Goal: Transaction & Acquisition: Book appointment/travel/reservation

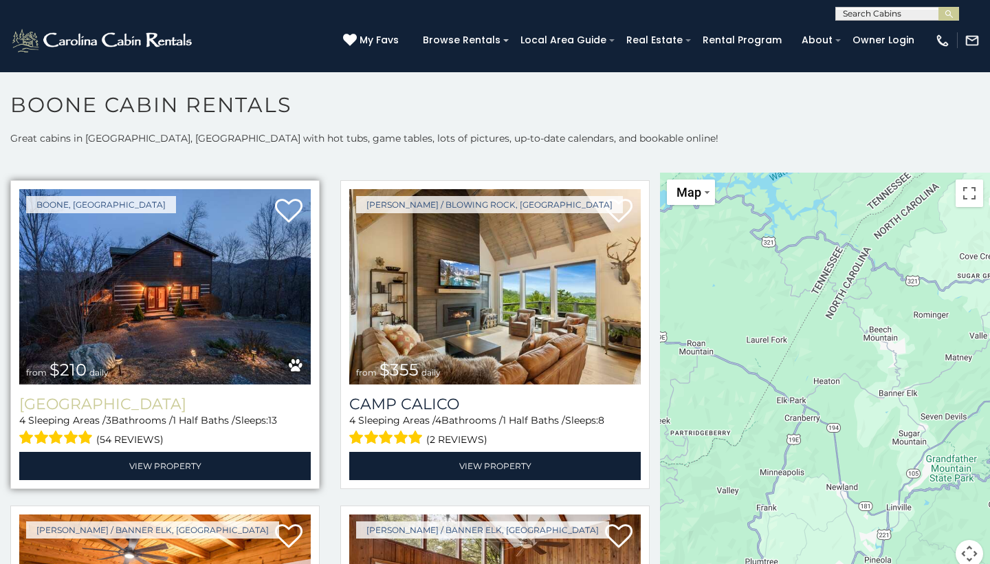
scroll to position [3927, 0]
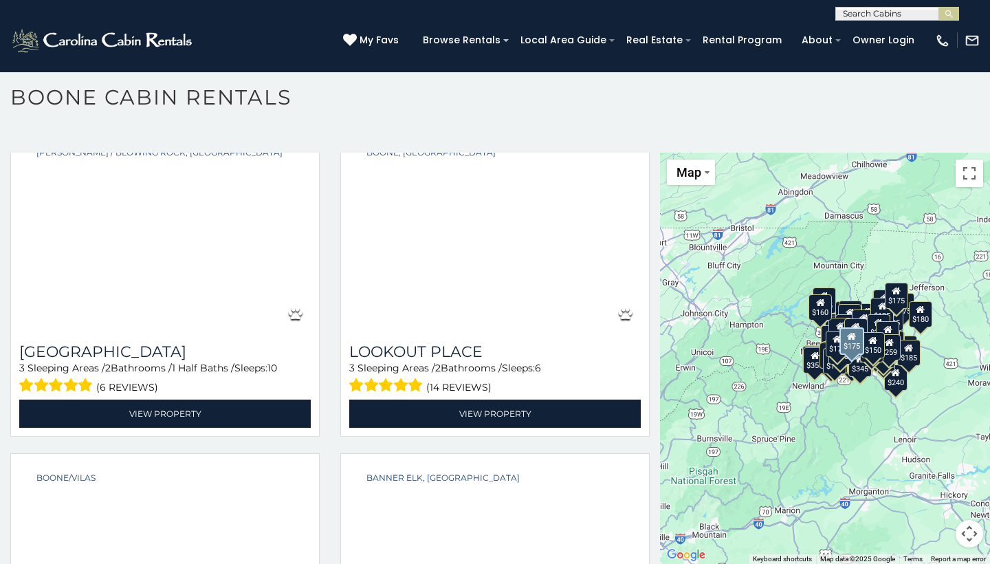
scroll to position [20015, 0]
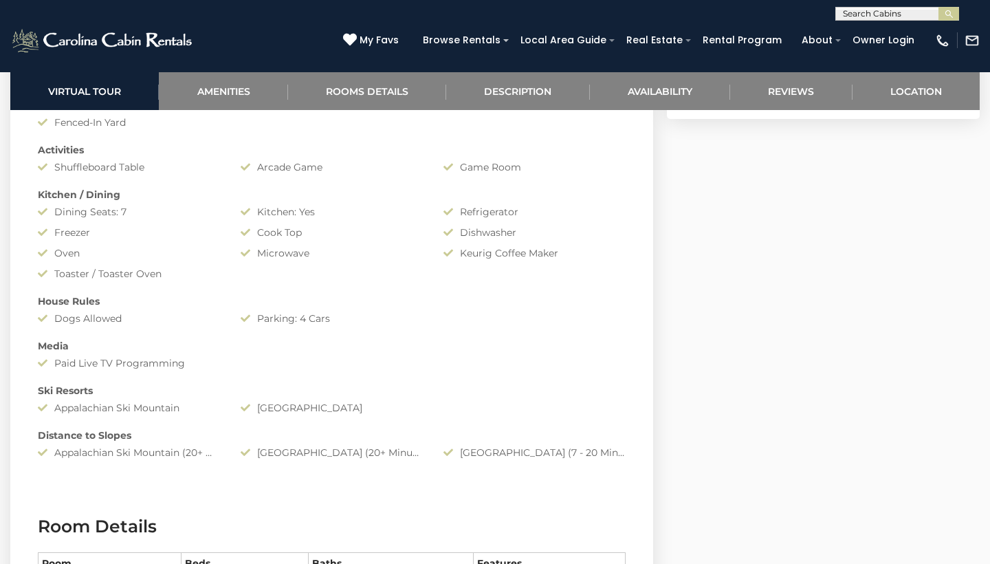
scroll to position [1183, 0]
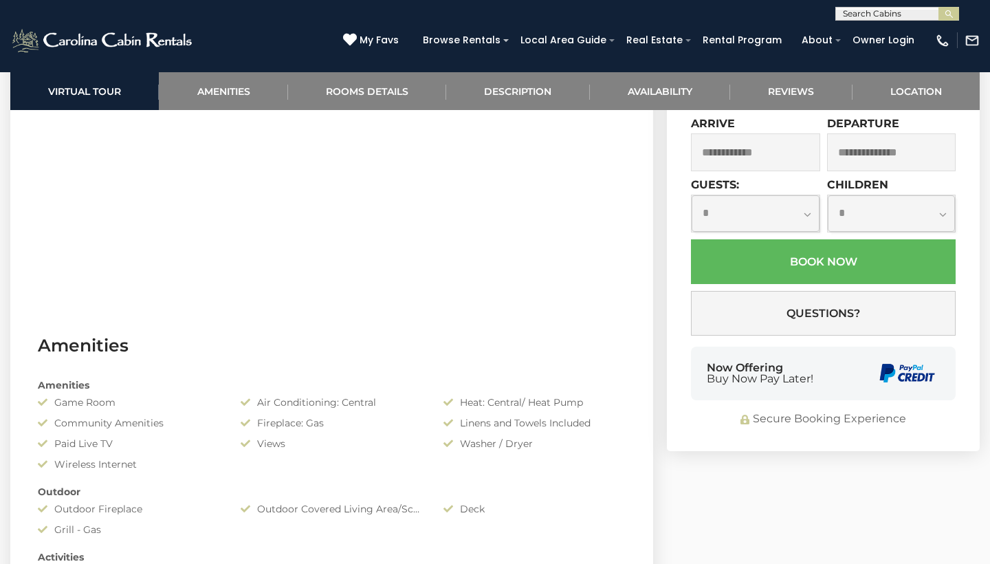
scroll to position [1077, 0]
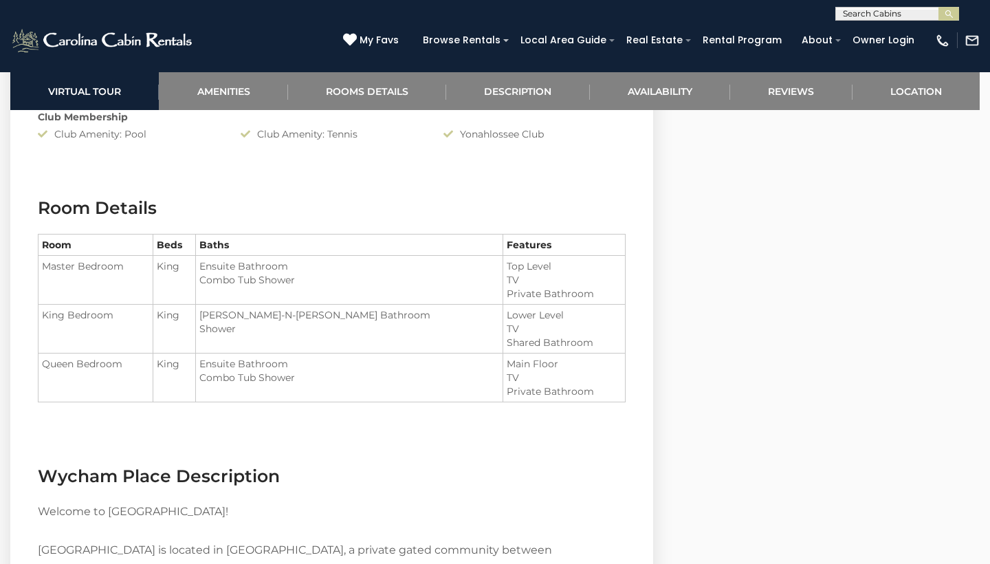
scroll to position [1566, 0]
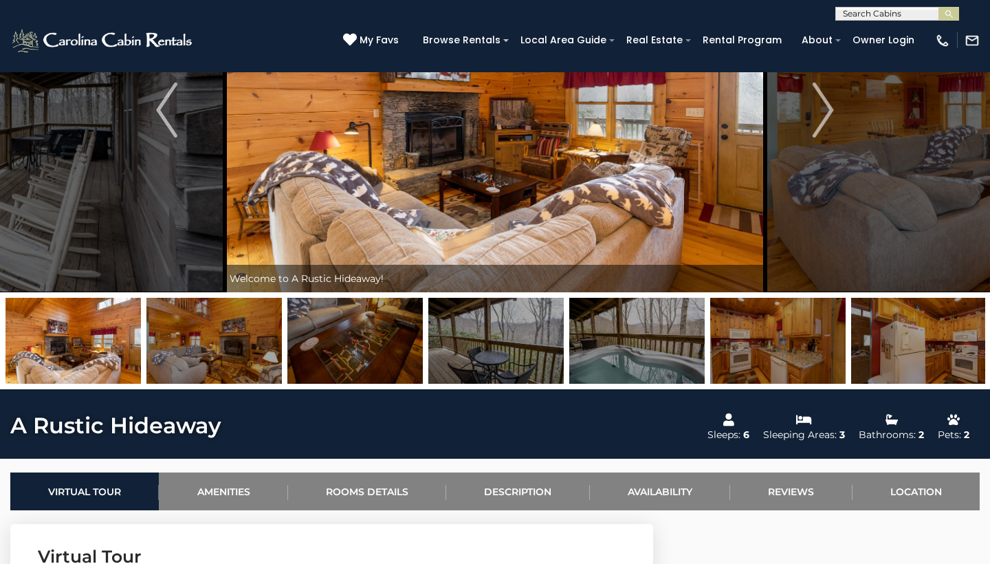
scroll to position [143, 0]
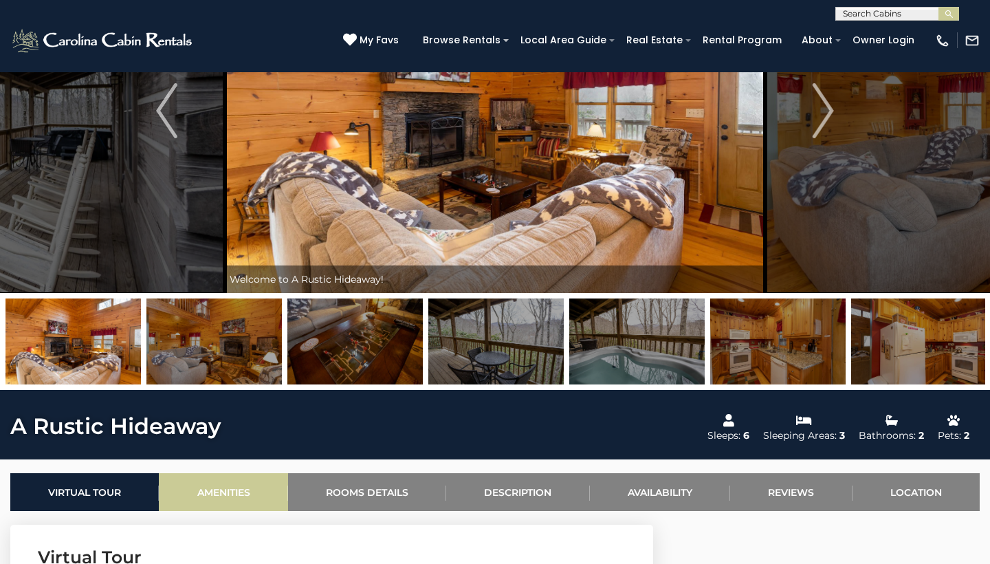
click at [243, 473] on link "Amenities" at bounding box center [223, 492] width 129 height 38
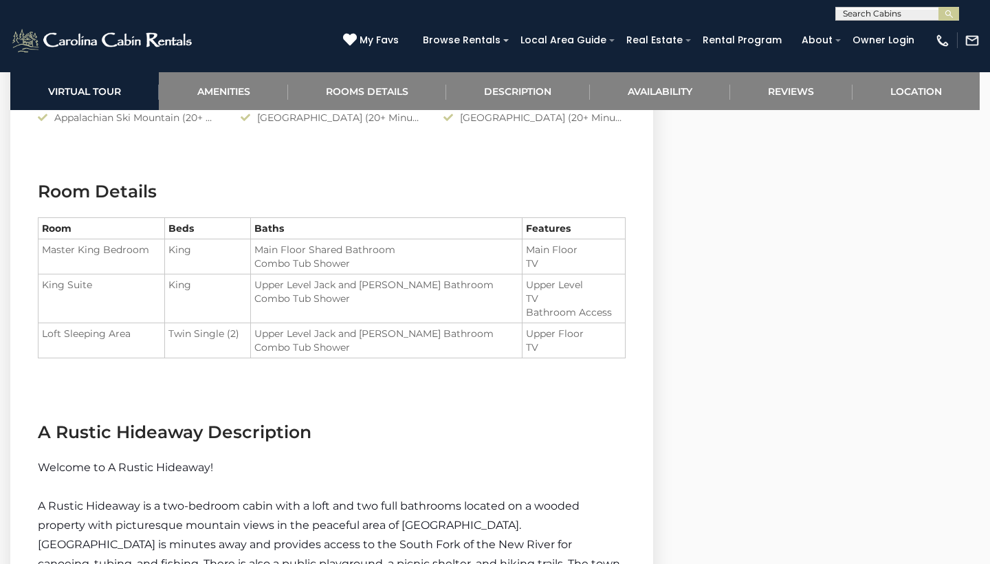
scroll to position [1343, 0]
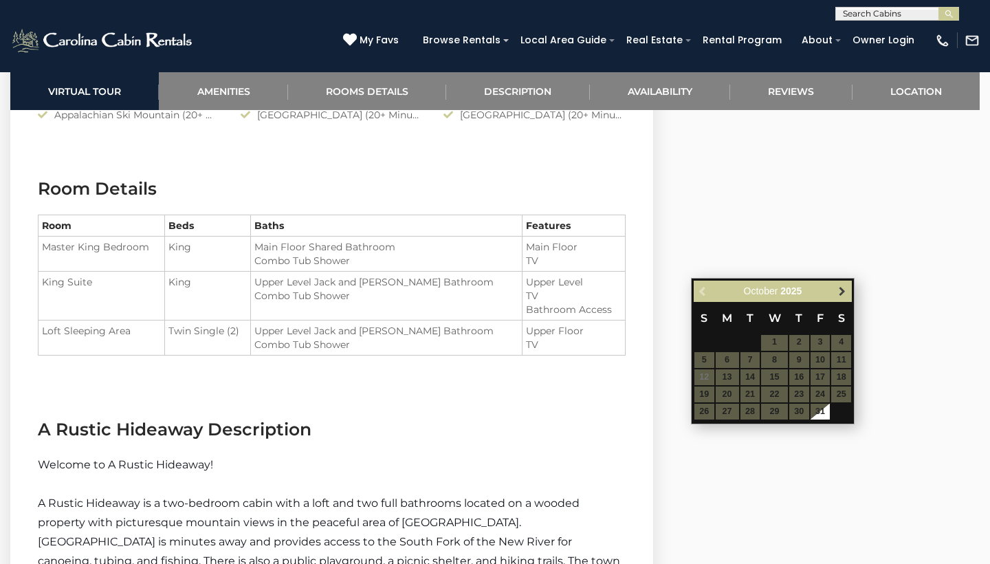
click at [841, 287] on span "Next" at bounding box center [842, 290] width 11 height 11
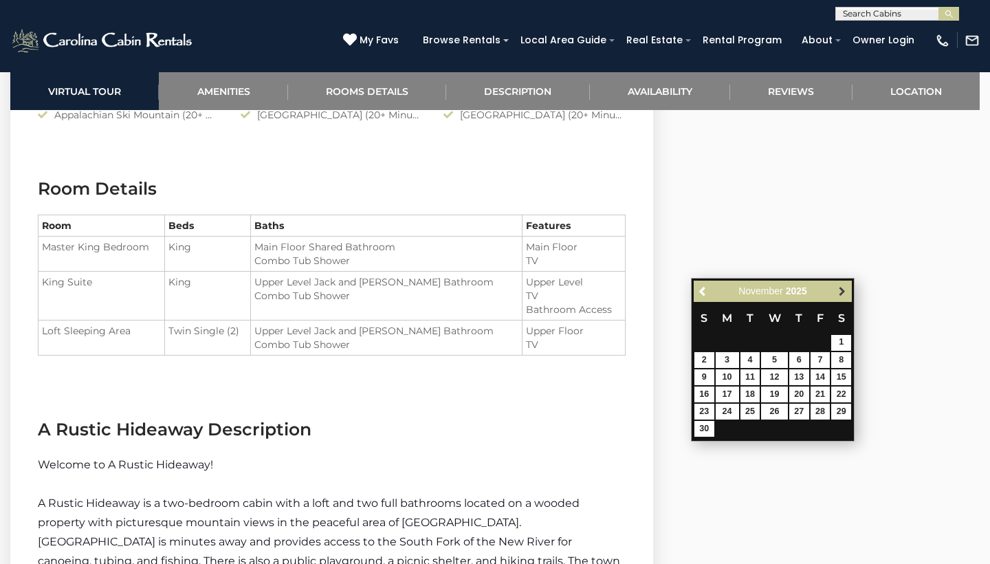
click at [842, 285] on link "Next" at bounding box center [841, 291] width 17 height 17
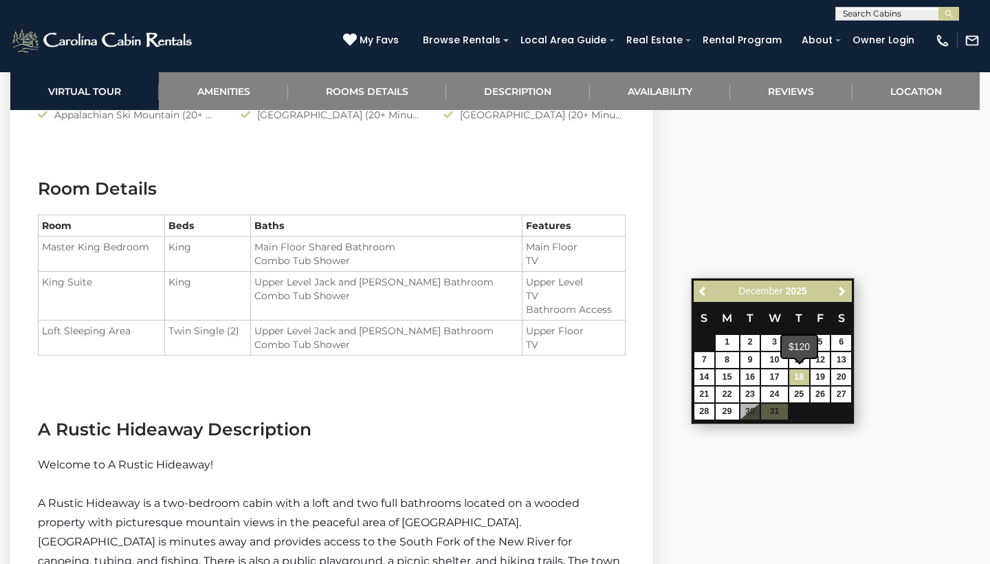
click at [805, 369] on link "18" at bounding box center [799, 377] width 20 height 16
type input "**********"
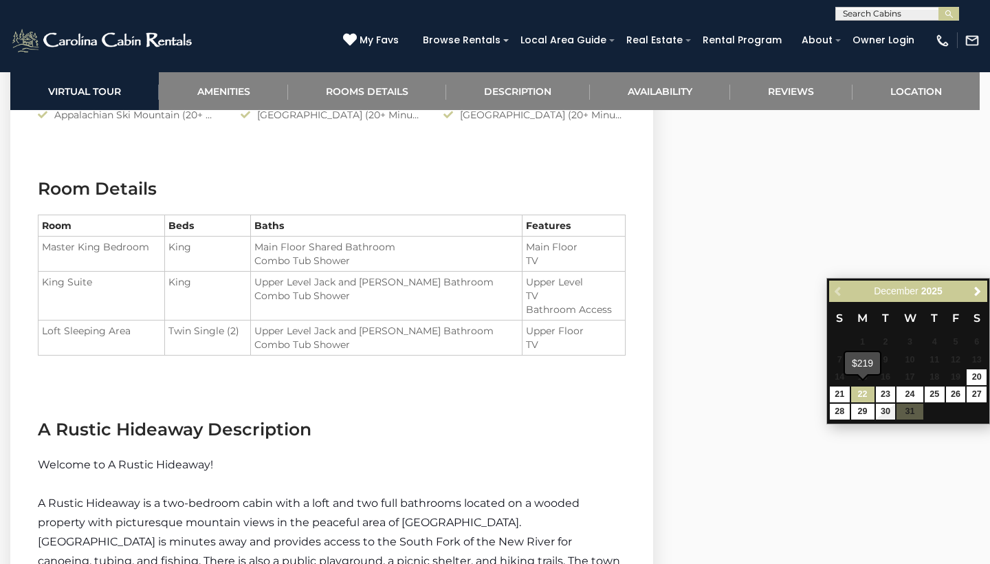
click at [859, 395] on link "22" at bounding box center [862, 394] width 23 height 16
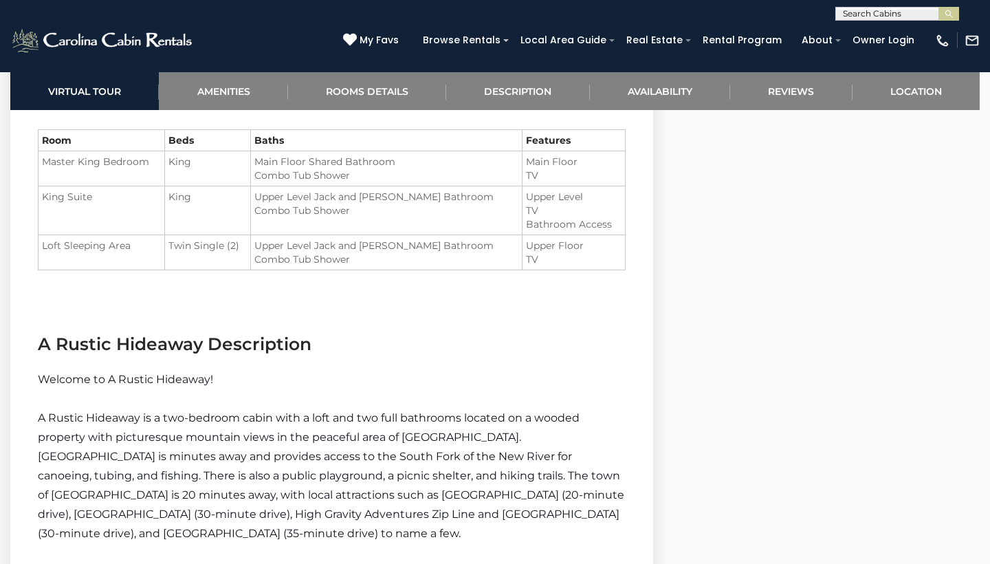
scroll to position [1449, 0]
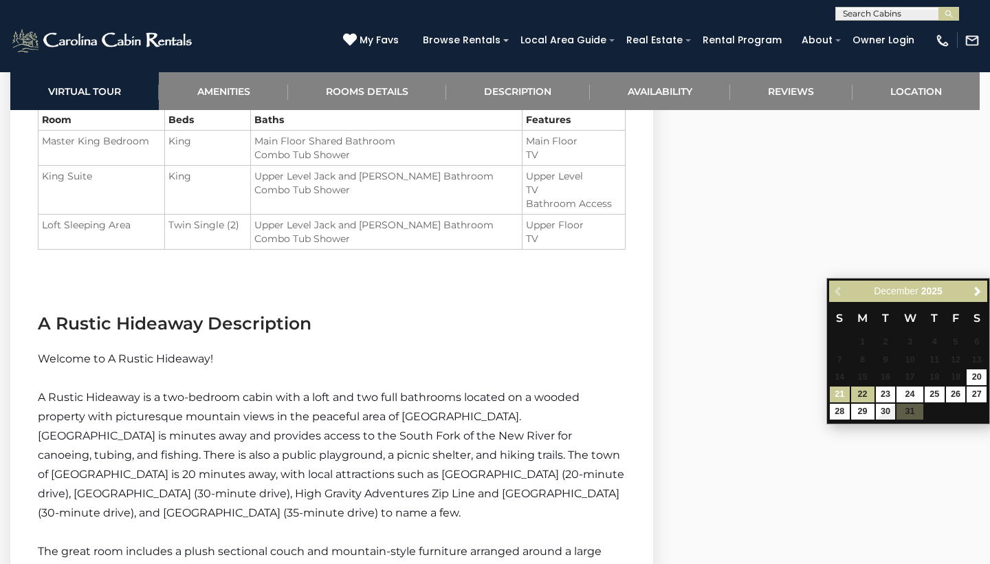
click at [839, 395] on link "21" at bounding box center [840, 394] width 20 height 16
type input "**********"
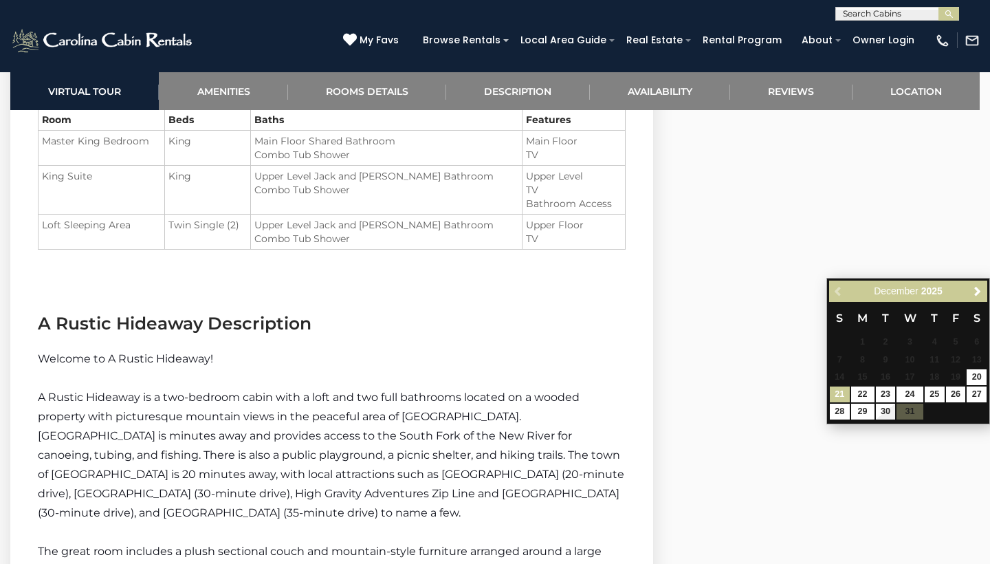
click at [843, 394] on link "21" at bounding box center [840, 394] width 20 height 16
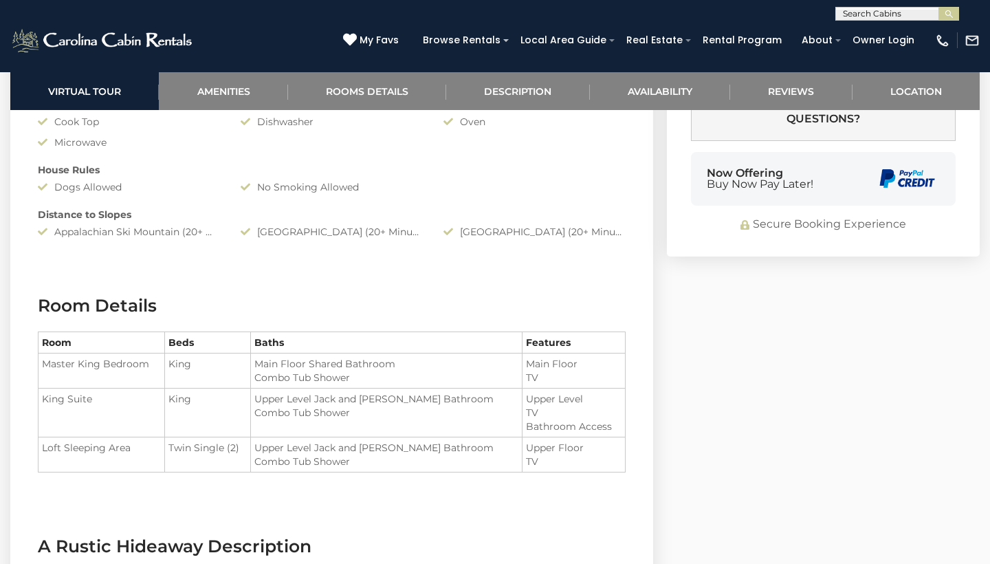
scroll to position [1016, 0]
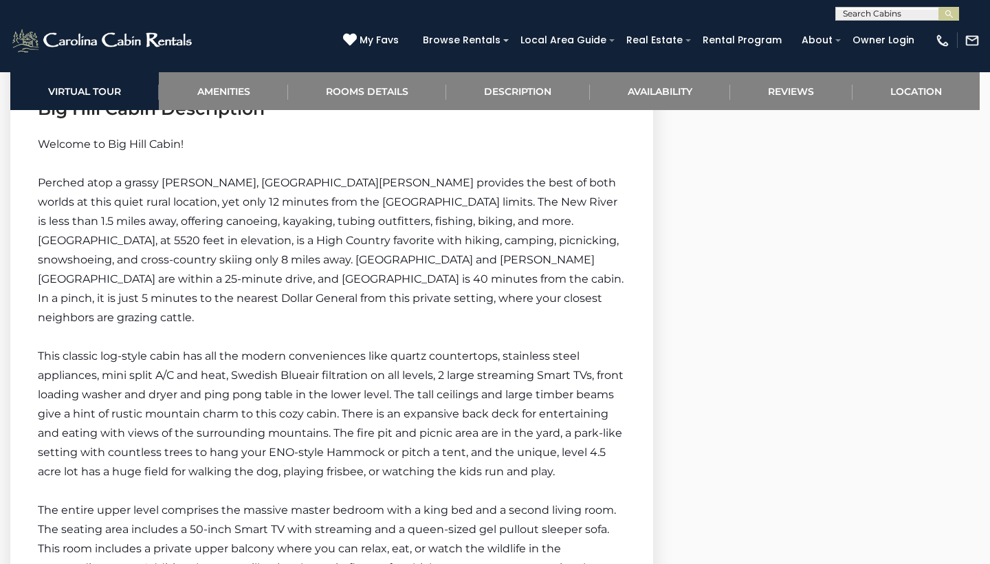
scroll to position [1732, 0]
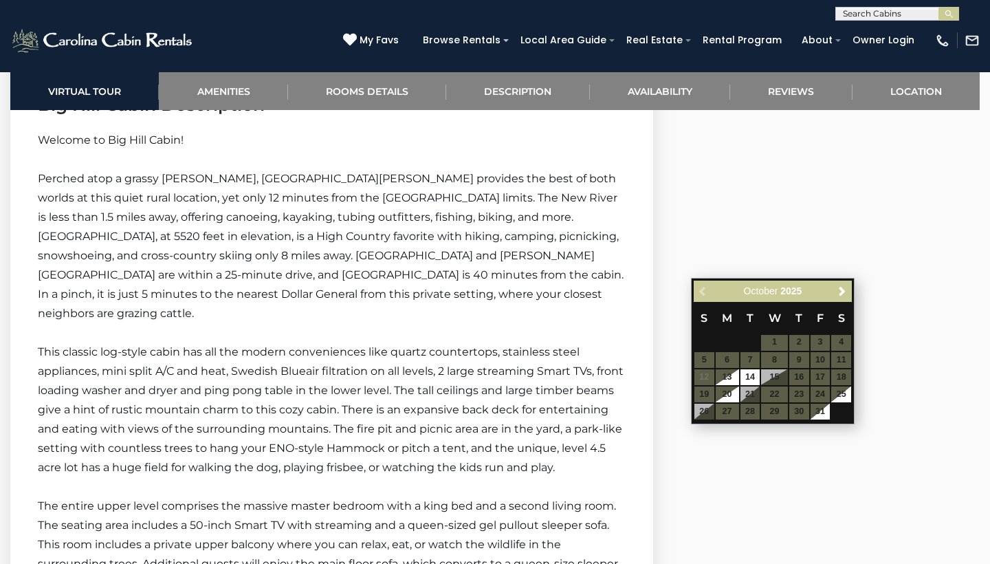
click at [840, 300] on div "Previous Next [DATE]" at bounding box center [773, 291] width 158 height 21
click at [840, 295] on span "Next" at bounding box center [842, 290] width 11 height 11
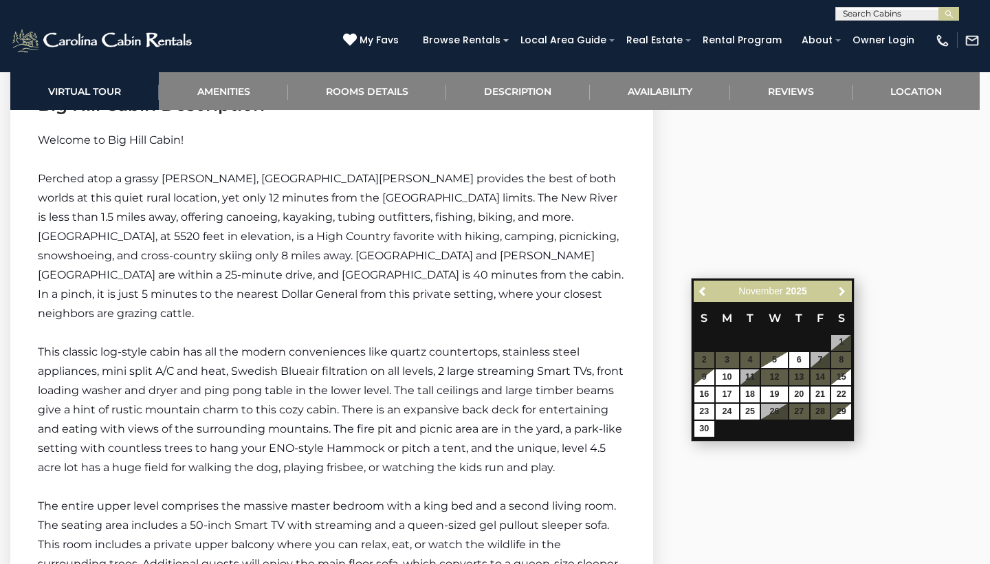
click at [840, 295] on span "Next" at bounding box center [842, 290] width 11 height 11
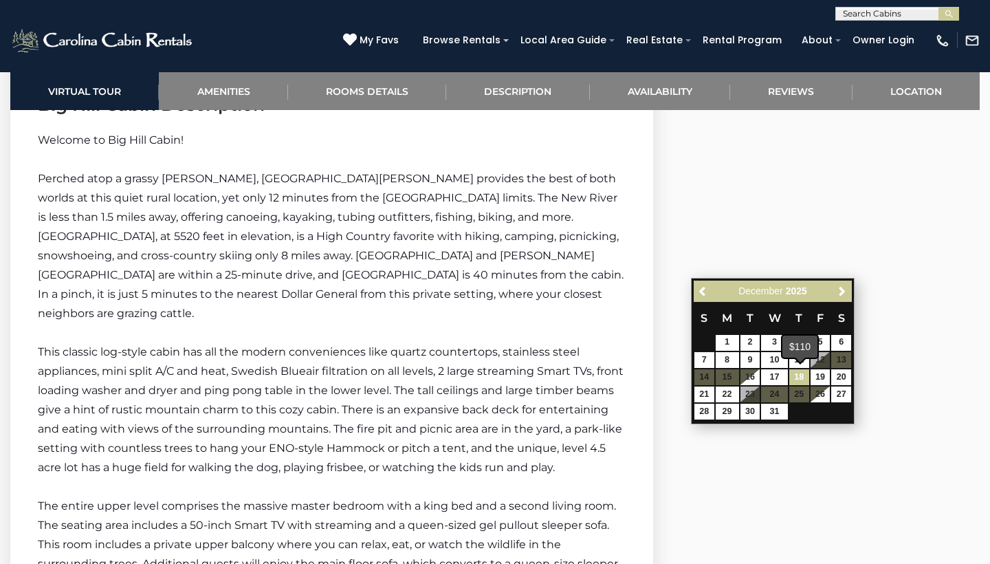
click at [804, 376] on link "18" at bounding box center [799, 377] width 20 height 16
type input "**********"
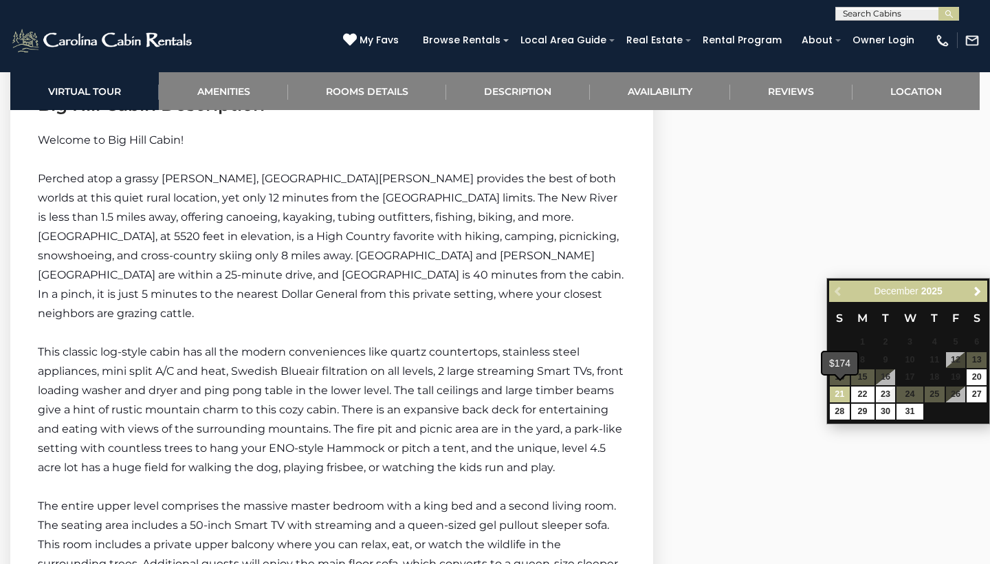
click at [842, 391] on link "21" at bounding box center [840, 394] width 20 height 16
type input "**********"
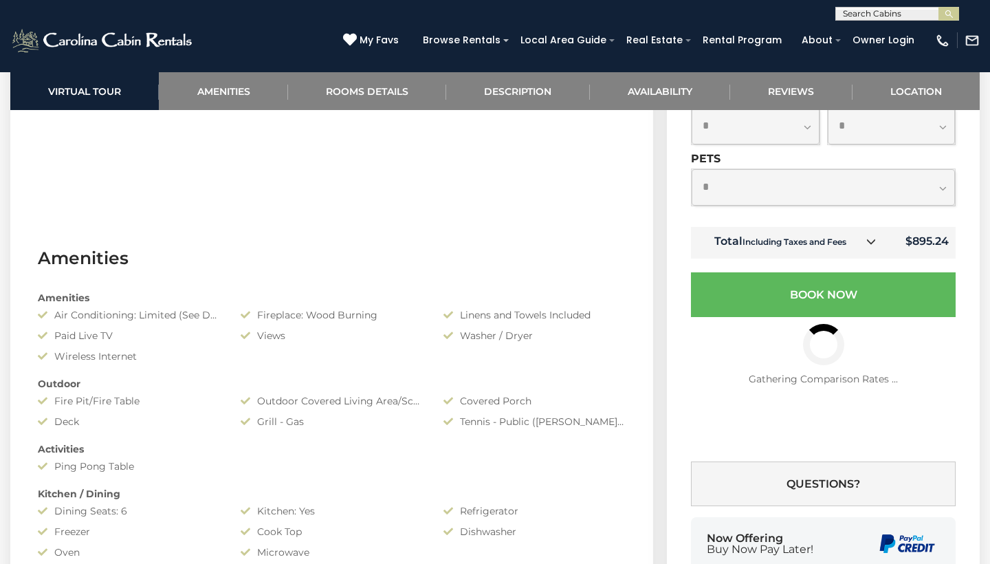
scroll to position [768, 0]
